Goal: Information Seeking & Learning: Learn about a topic

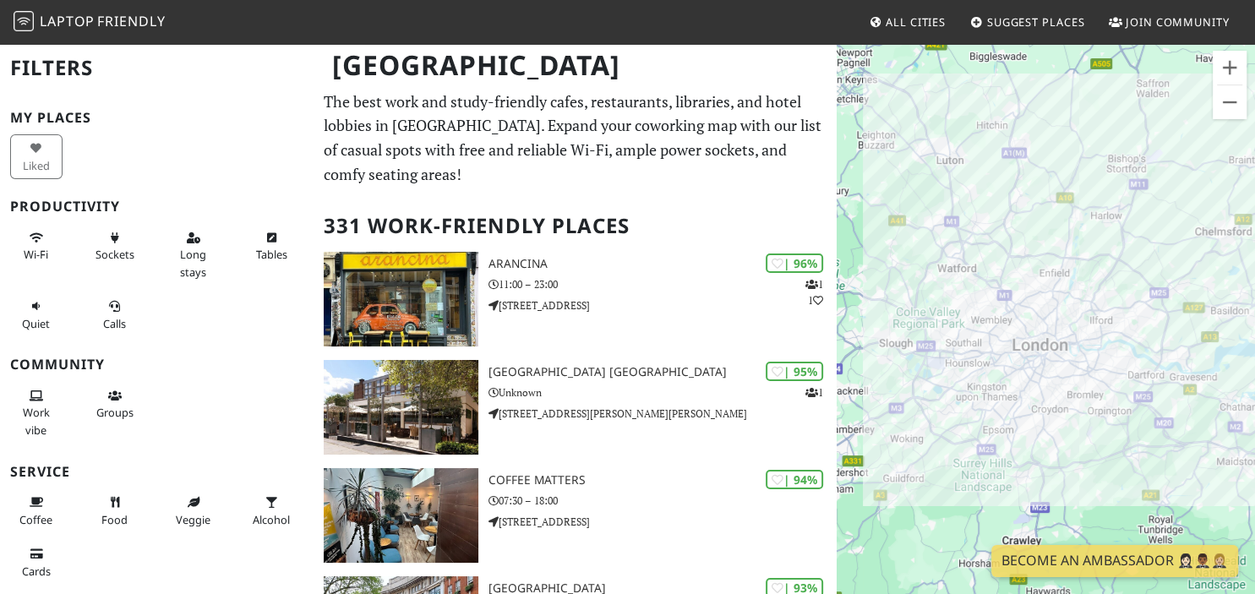
click at [150, 107] on div "Filters My Places Liked Productivity Wi-Fi Sockets Long stays Tables Quiet Call…" at bounding box center [156, 297] width 313 height 594
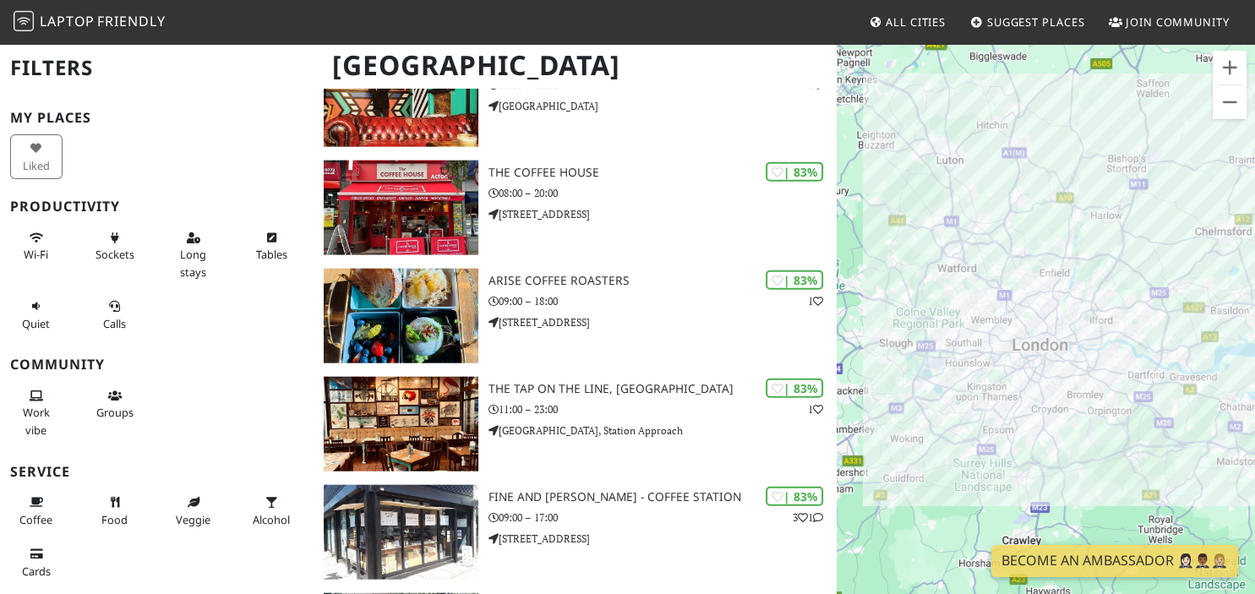
scroll to position [4004, 0]
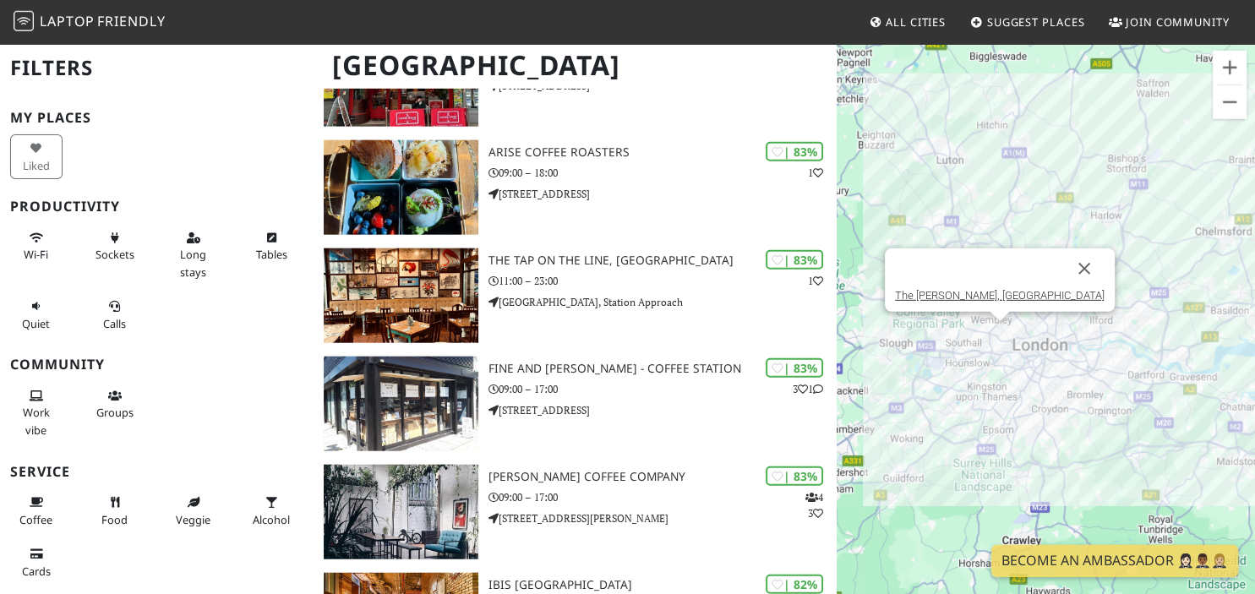
click at [995, 327] on div "The George IV, Chiswick" at bounding box center [1045, 339] width 418 height 594
click at [995, 327] on div "The George IV, Chiswick The George IV, Chiswick" at bounding box center [1045, 339] width 418 height 594
click at [993, 301] on link "The George IV, Chiswick" at bounding box center [1000, 295] width 210 height 13
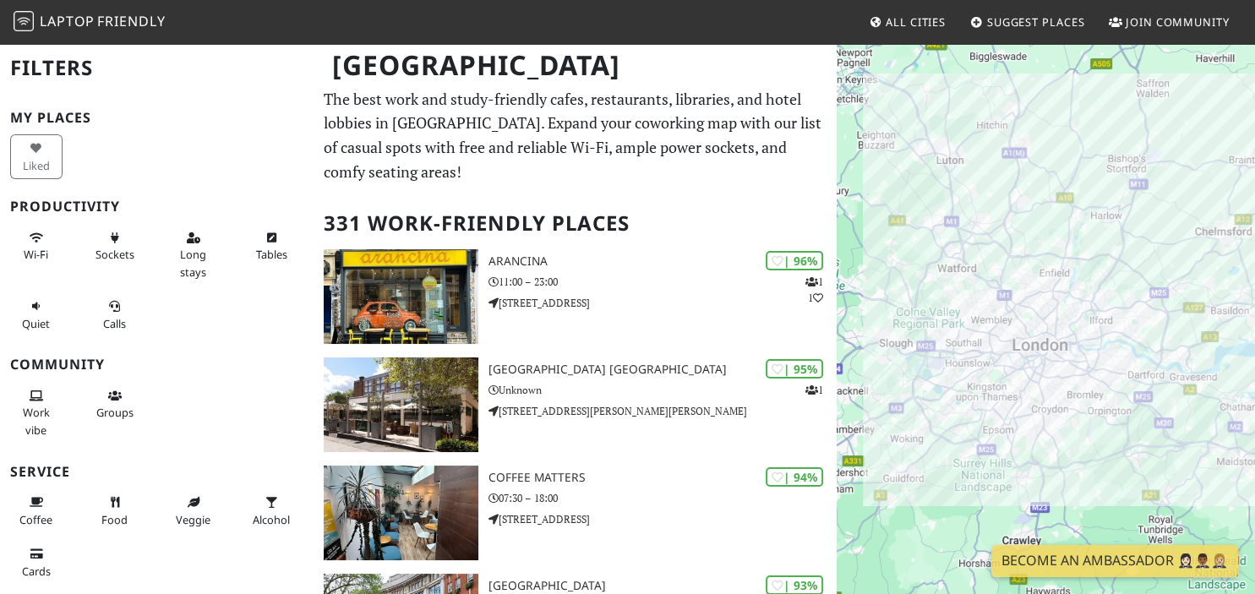
scroll to position [3, 0]
click at [990, 318] on div "The Coffee House" at bounding box center [1045, 339] width 418 height 594
click at [997, 318] on div "The Coffee House The Coffee House" at bounding box center [1045, 339] width 418 height 594
click at [984, 289] on link "The Coffee House" at bounding box center [996, 287] width 86 height 13
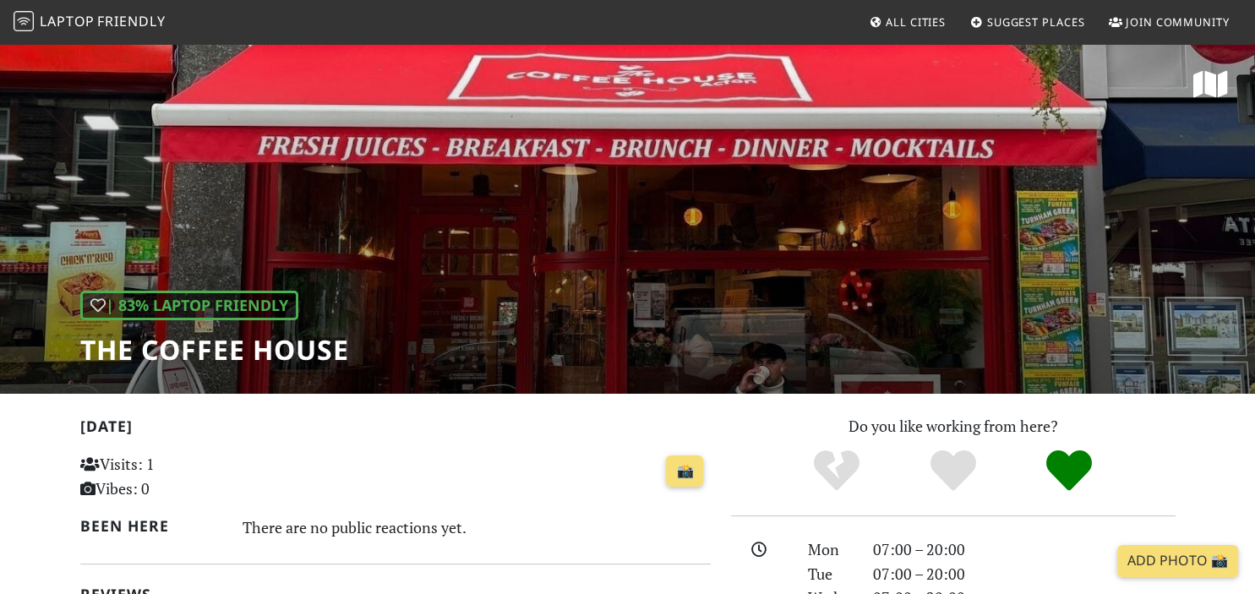
click at [984, 290] on div "| 83% Laptop Friendly The Coffee House" at bounding box center [627, 217] width 1255 height 351
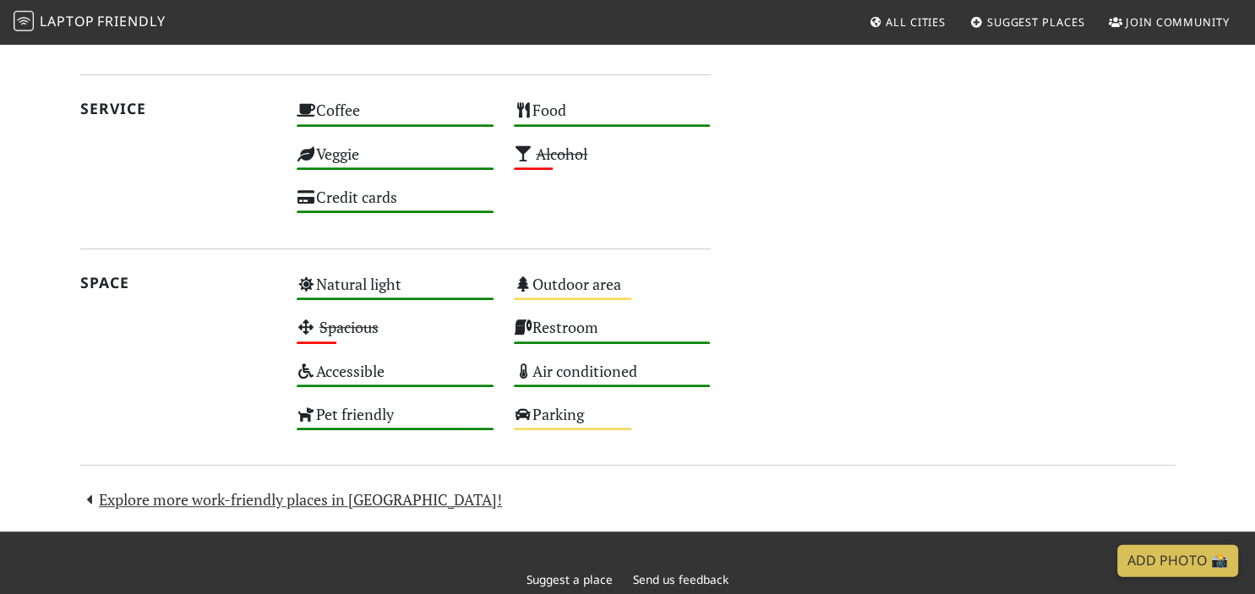
scroll to position [957, 0]
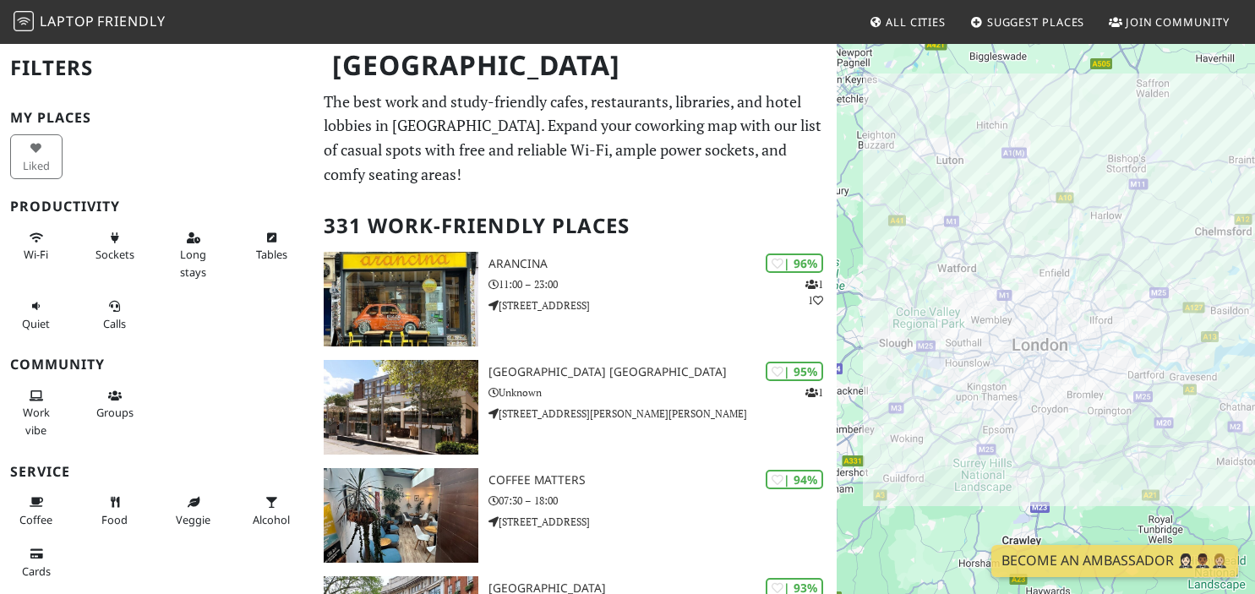
scroll to position [3, 0]
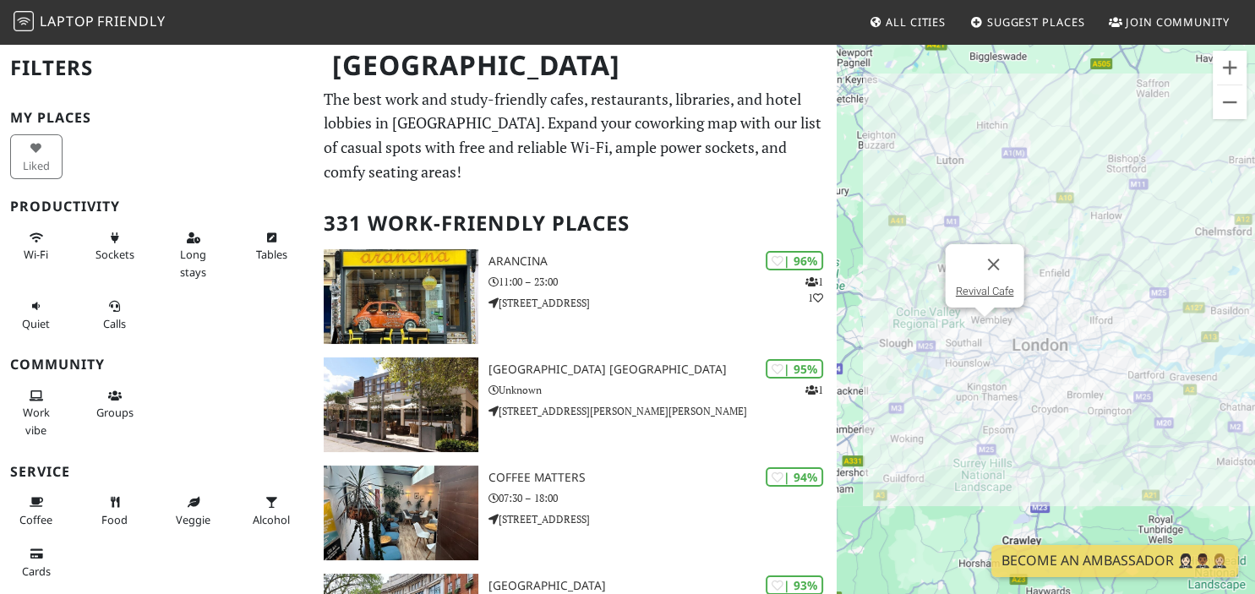
click at [987, 320] on div "Revival Cafe" at bounding box center [1045, 339] width 418 height 594
click at [978, 293] on link "Revival Cafe" at bounding box center [984, 291] width 58 height 13
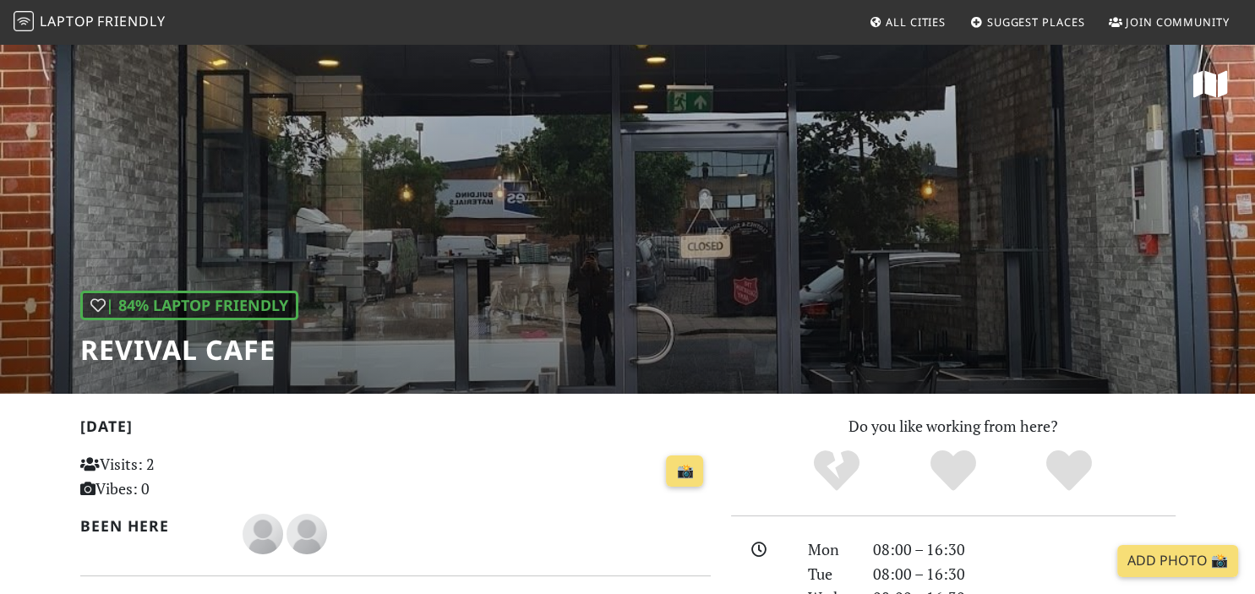
click at [259, 351] on h1 "Revival Cafe" at bounding box center [189, 350] width 218 height 32
click at [512, 313] on div "| 84% Laptop Friendly Revival Cafe" at bounding box center [627, 217] width 1255 height 351
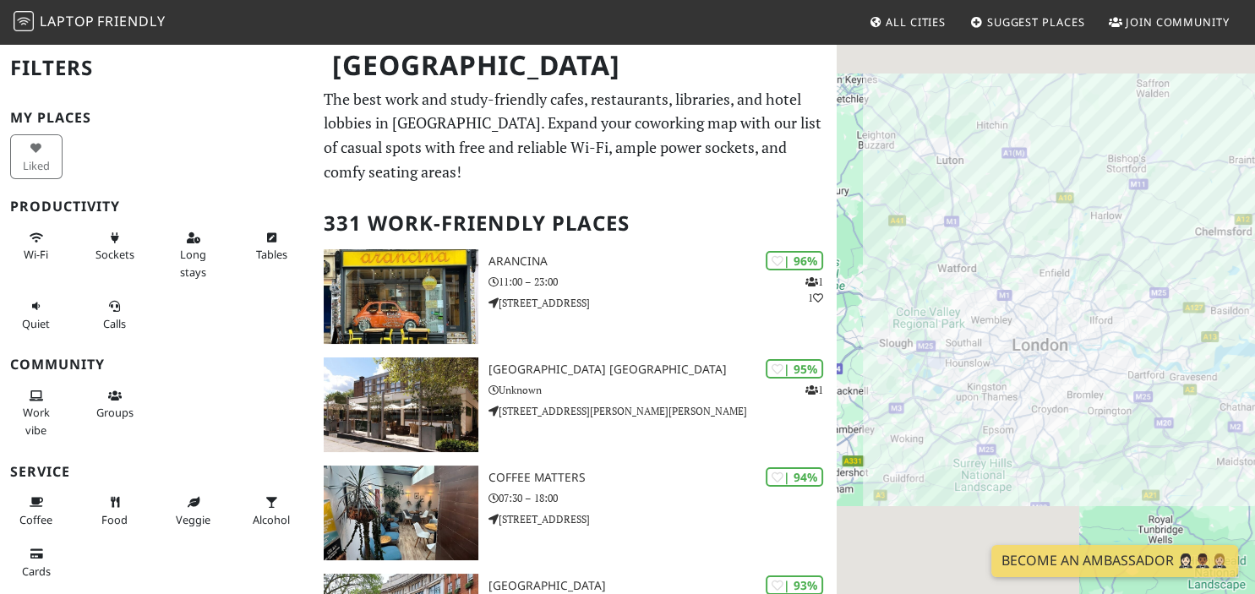
scroll to position [3, 0]
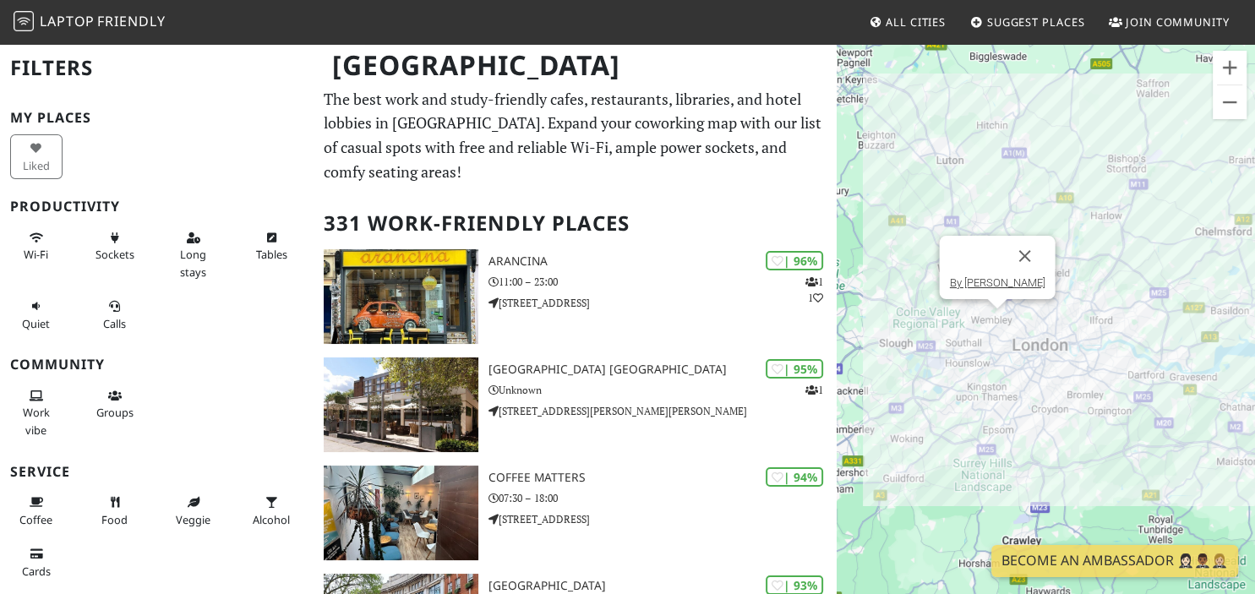
click at [993, 313] on div "By [PERSON_NAME]" at bounding box center [1045, 339] width 418 height 594
click at [996, 284] on link "By [PERSON_NAME]" at bounding box center [996, 282] width 95 height 13
